Goal: Task Accomplishment & Management: Manage account settings

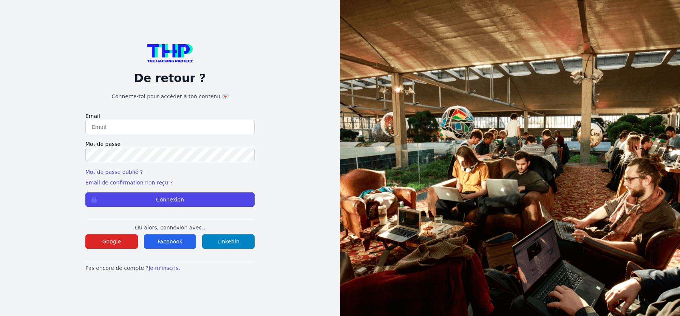
click at [165, 127] on input "email" at bounding box center [169, 127] width 169 height 14
type input "[PERSON_NAME][EMAIL_ADDRESS][DOMAIN_NAME]"
click at [85, 192] on button "Connexion" at bounding box center [169, 199] width 169 height 14
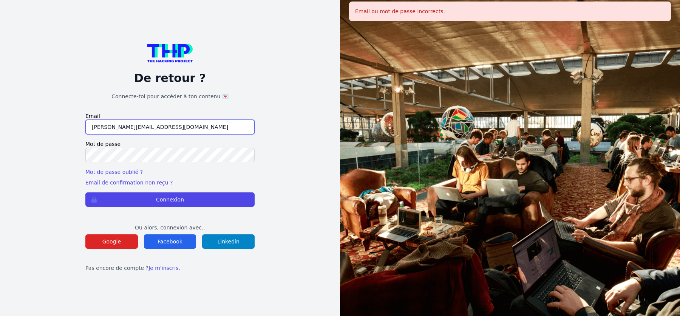
click at [140, 128] on input "[PERSON_NAME][EMAIL_ADDRESS][DOMAIN_NAME]" at bounding box center [169, 127] width 169 height 14
click at [160, 130] on input "[PERSON_NAME][EMAIL_ADDRESS][DOMAIN_NAME]" at bounding box center [169, 127] width 169 height 14
click at [139, 128] on input "[PERSON_NAME][EMAIL_ADDRESS][DOMAIN_NAME]" at bounding box center [169, 127] width 169 height 14
click at [147, 130] on input "[PERSON_NAME][EMAIL_ADDRESS][DOMAIN_NAME]" at bounding box center [169, 127] width 169 height 14
type input "[PERSON_NAME][EMAIL_ADDRESS][DOMAIN_NAME]"
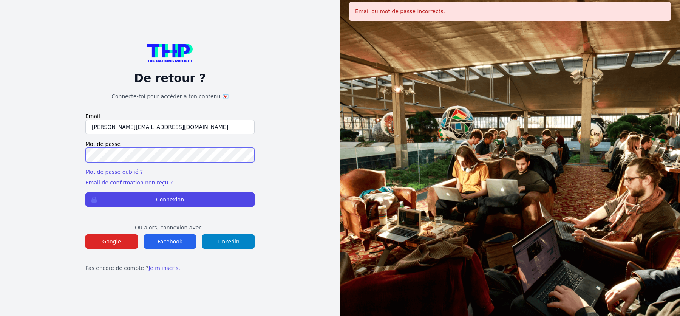
click at [85, 192] on button "Connexion" at bounding box center [169, 199] width 169 height 14
